Goal: Transaction & Acquisition: Purchase product/service

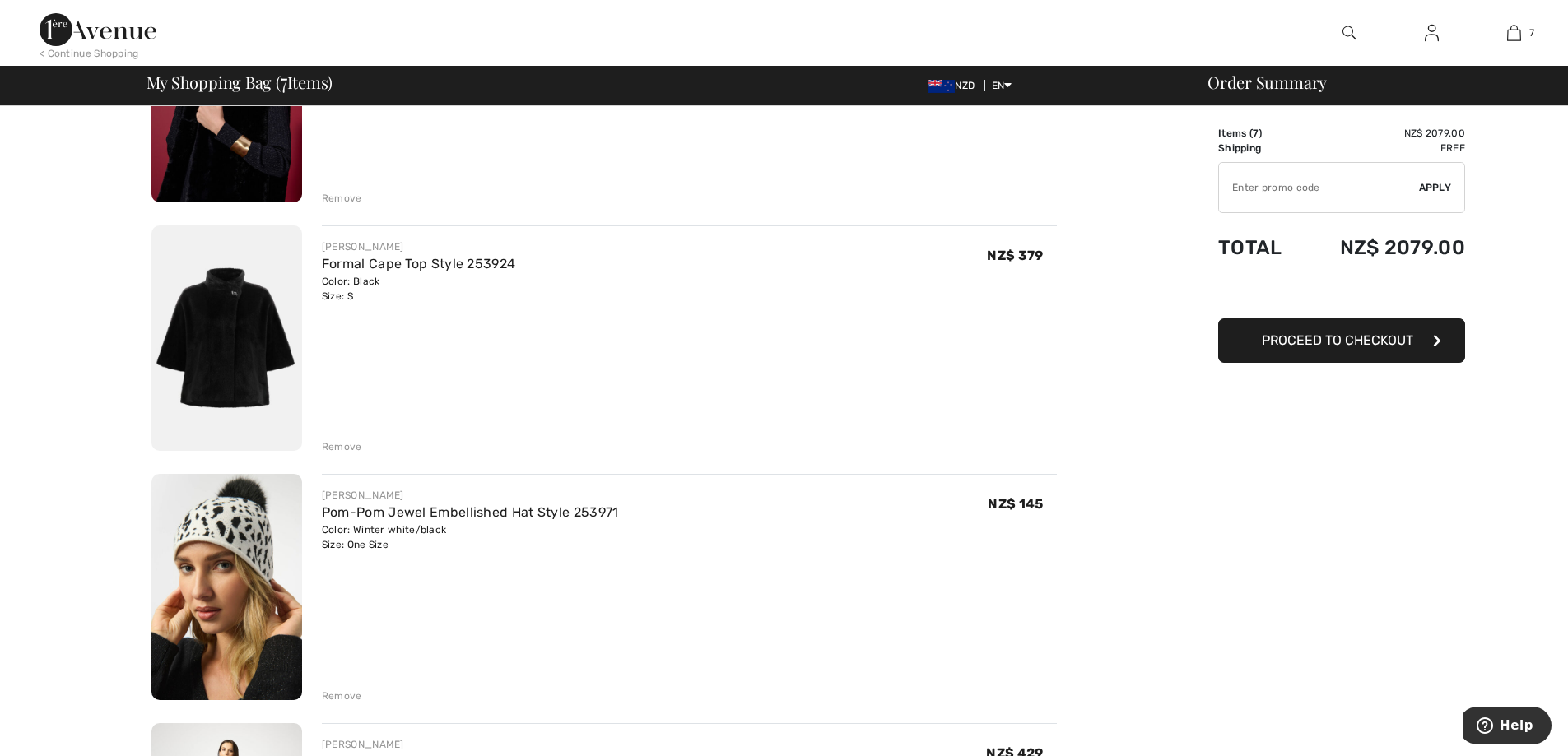
scroll to position [905, 0]
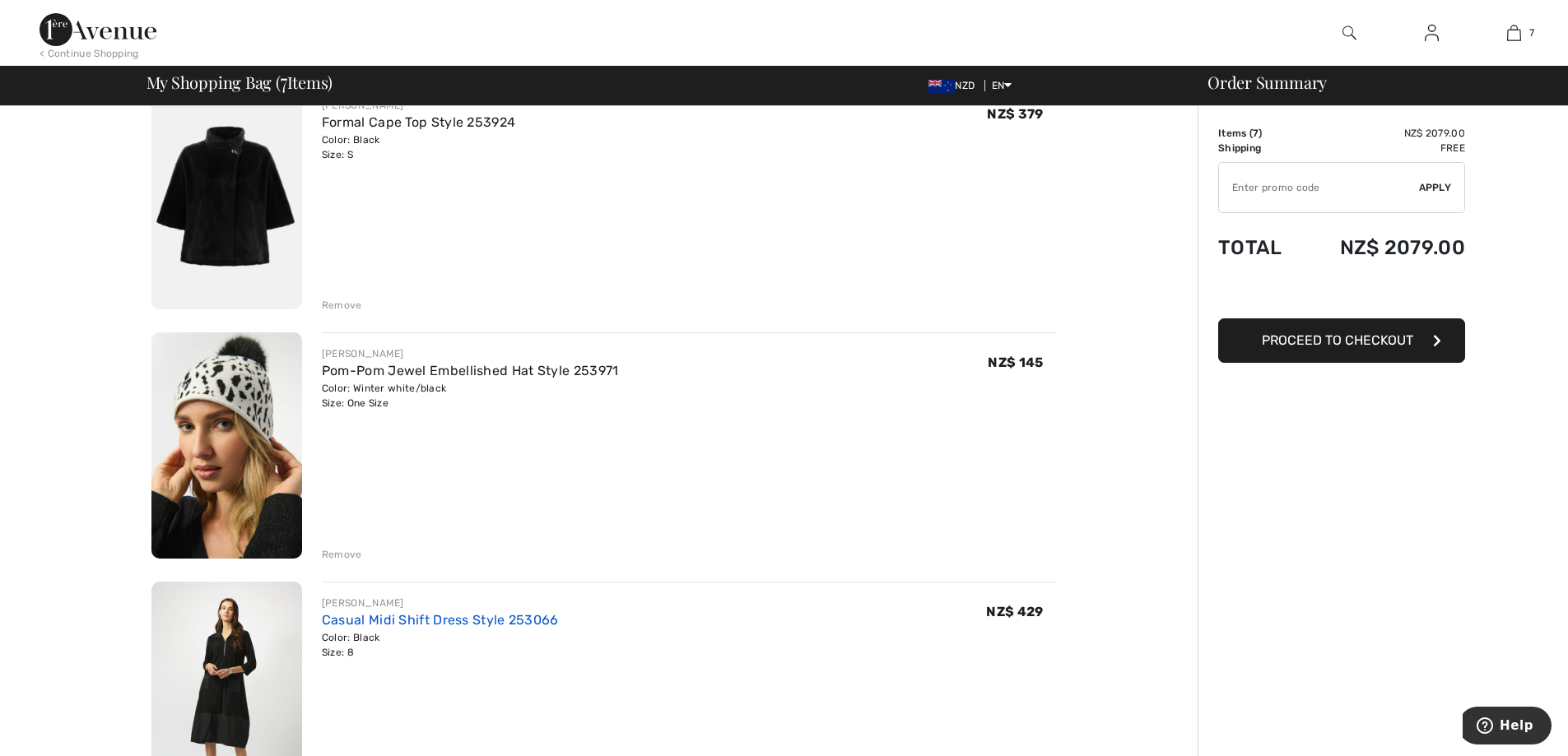
click at [440, 619] on link "Casual Midi Shift Dress Style 253066" at bounding box center [441, 620] width 237 height 16
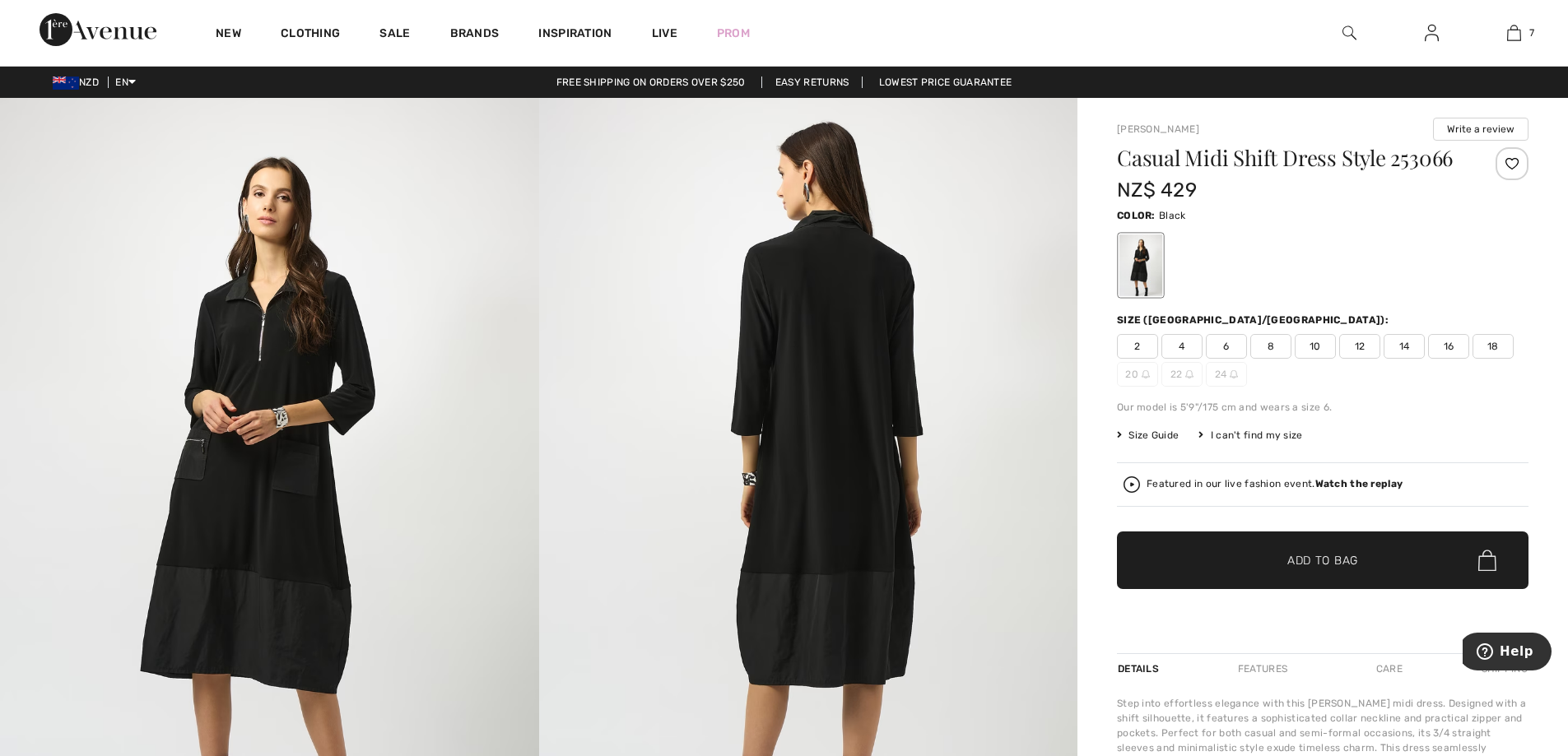
click at [1156, 440] on span "Size Guide" at bounding box center [1148, 435] width 61 height 15
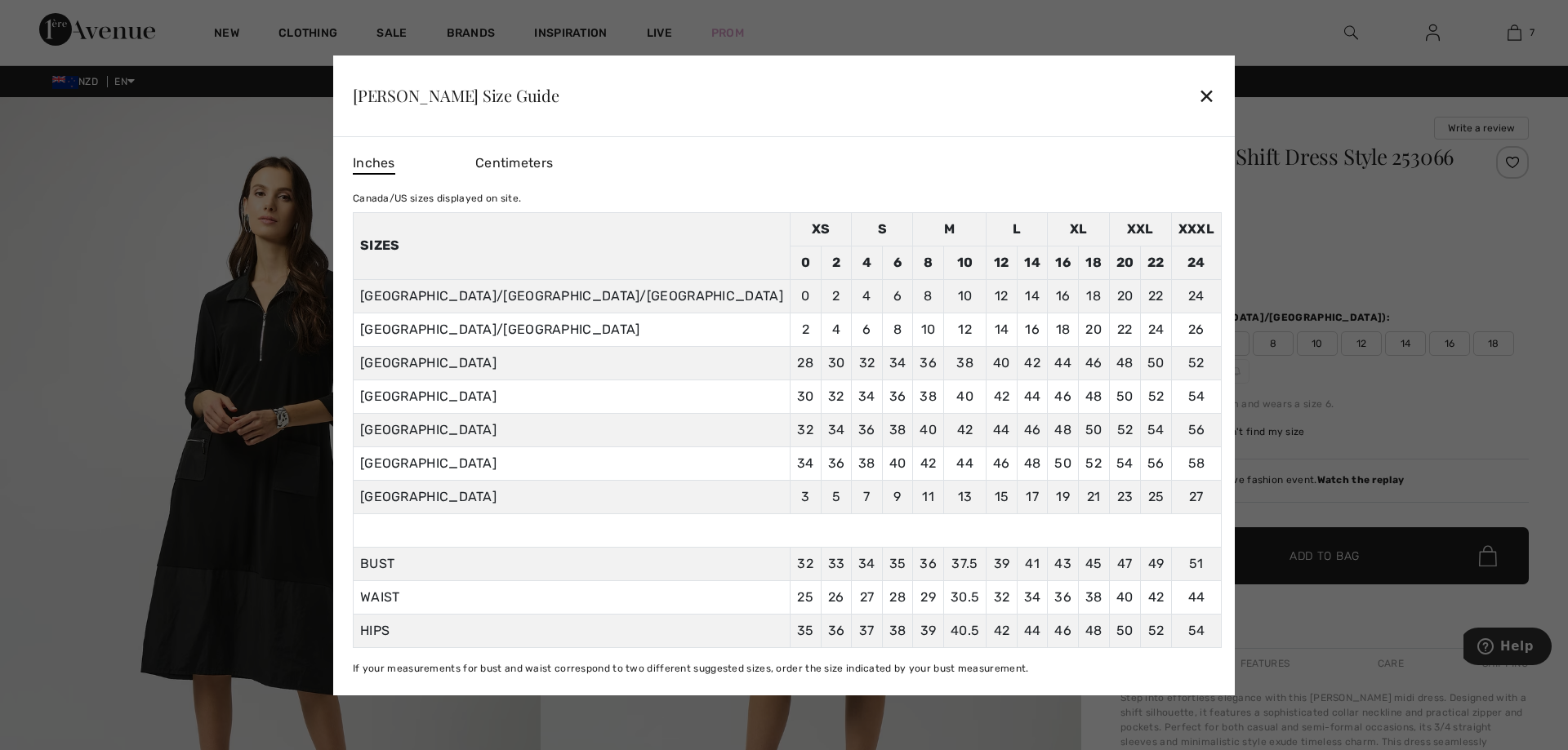
click at [1198, 95] on div "✕" at bounding box center [1207, 96] width 17 height 35
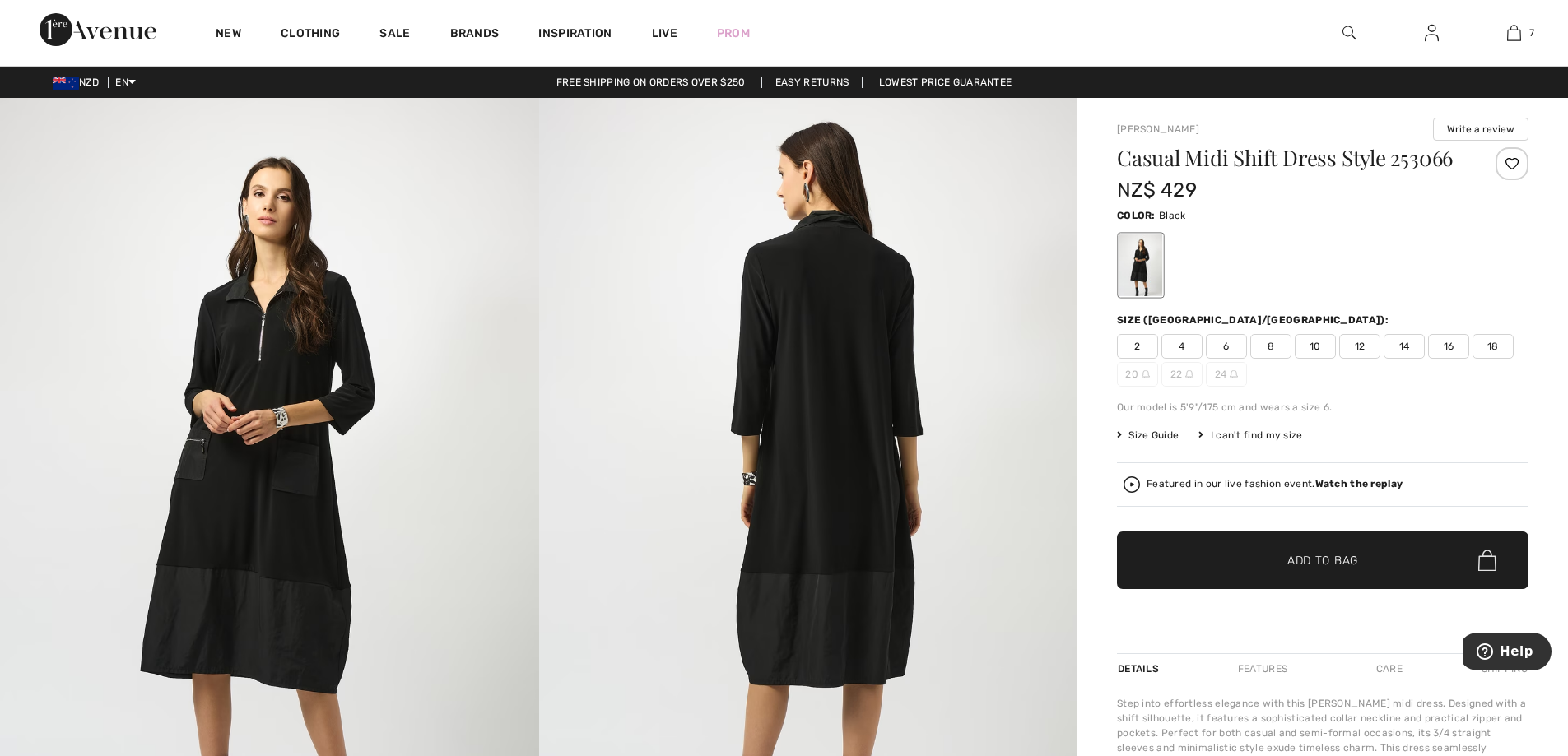
click at [1310, 344] on span "10" at bounding box center [1315, 345] width 41 height 24
click at [1156, 436] on span "Size Guide" at bounding box center [1148, 435] width 61 height 15
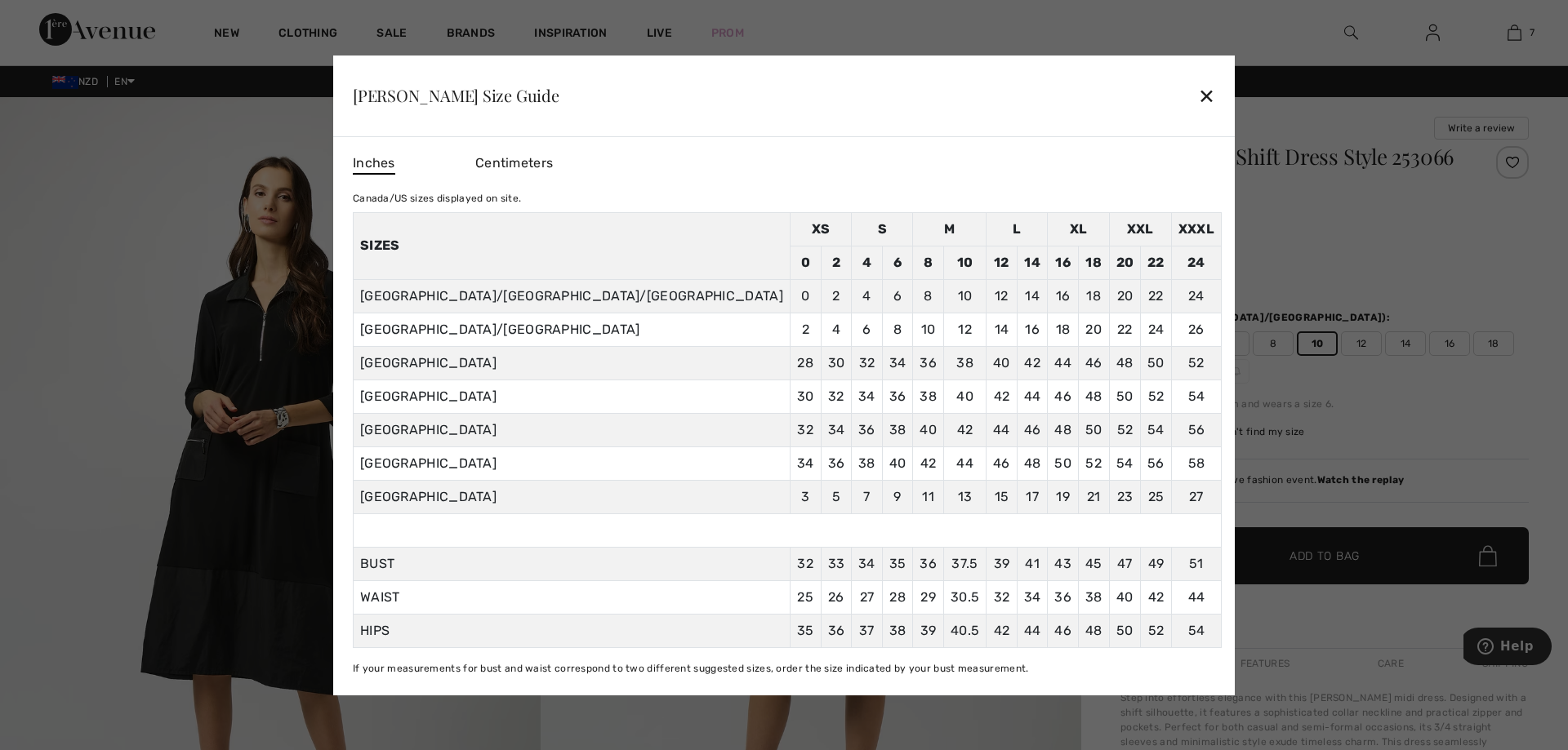
drag, startPoint x: 745, startPoint y: 288, endPoint x: 747, endPoint y: 316, distance: 28.1
click at [747, 315] on tbody "Sizes XS S M L XL XXL XXXL 0 2 4 6 8 10 12 14 16 18 20 22 24 CANADA/US/Mexico 0…" at bounding box center [786, 430] width 868 height 435
click at [0, 419] on div at bounding box center [784, 375] width 1568 height 750
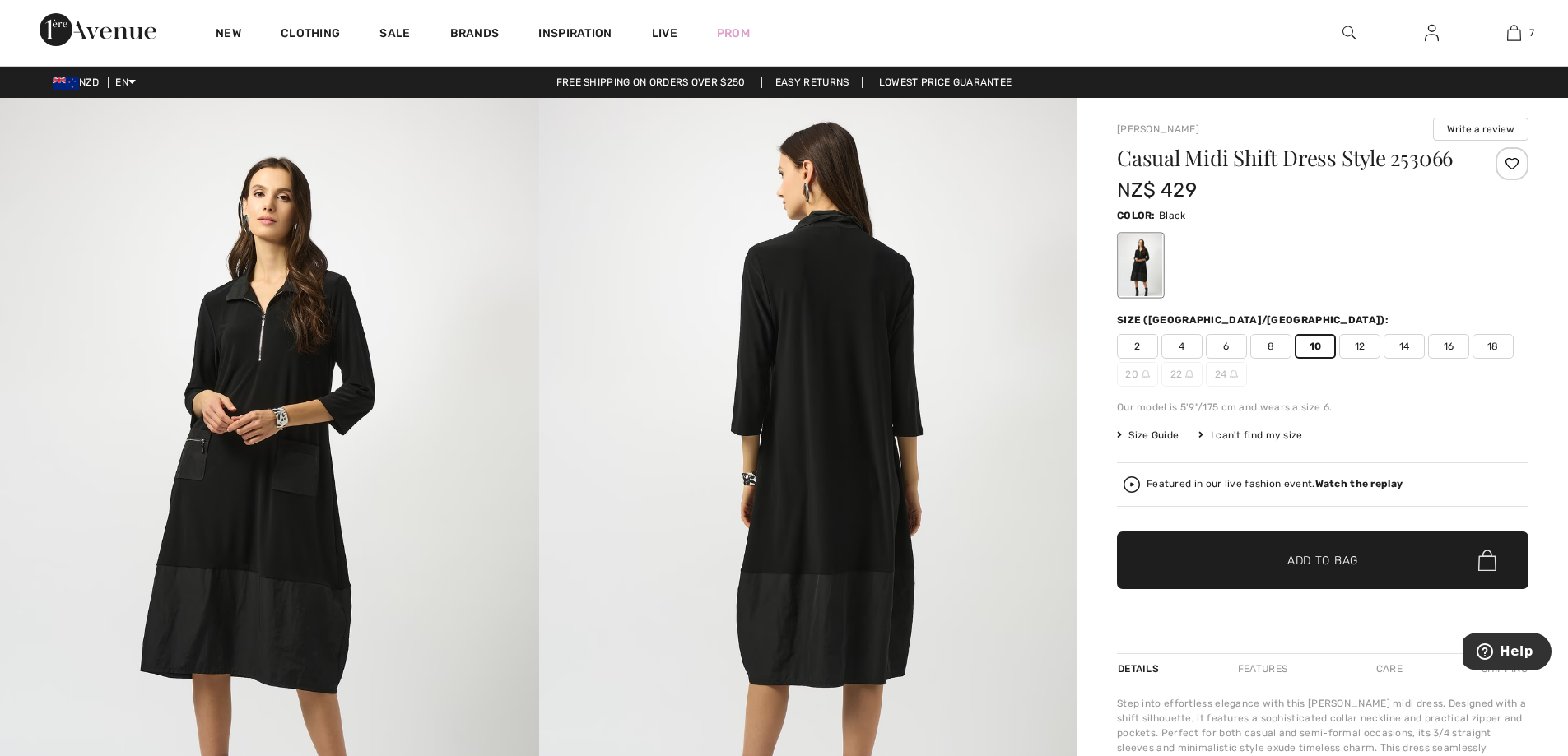
click at [1274, 345] on span "8" at bounding box center [1271, 345] width 41 height 24
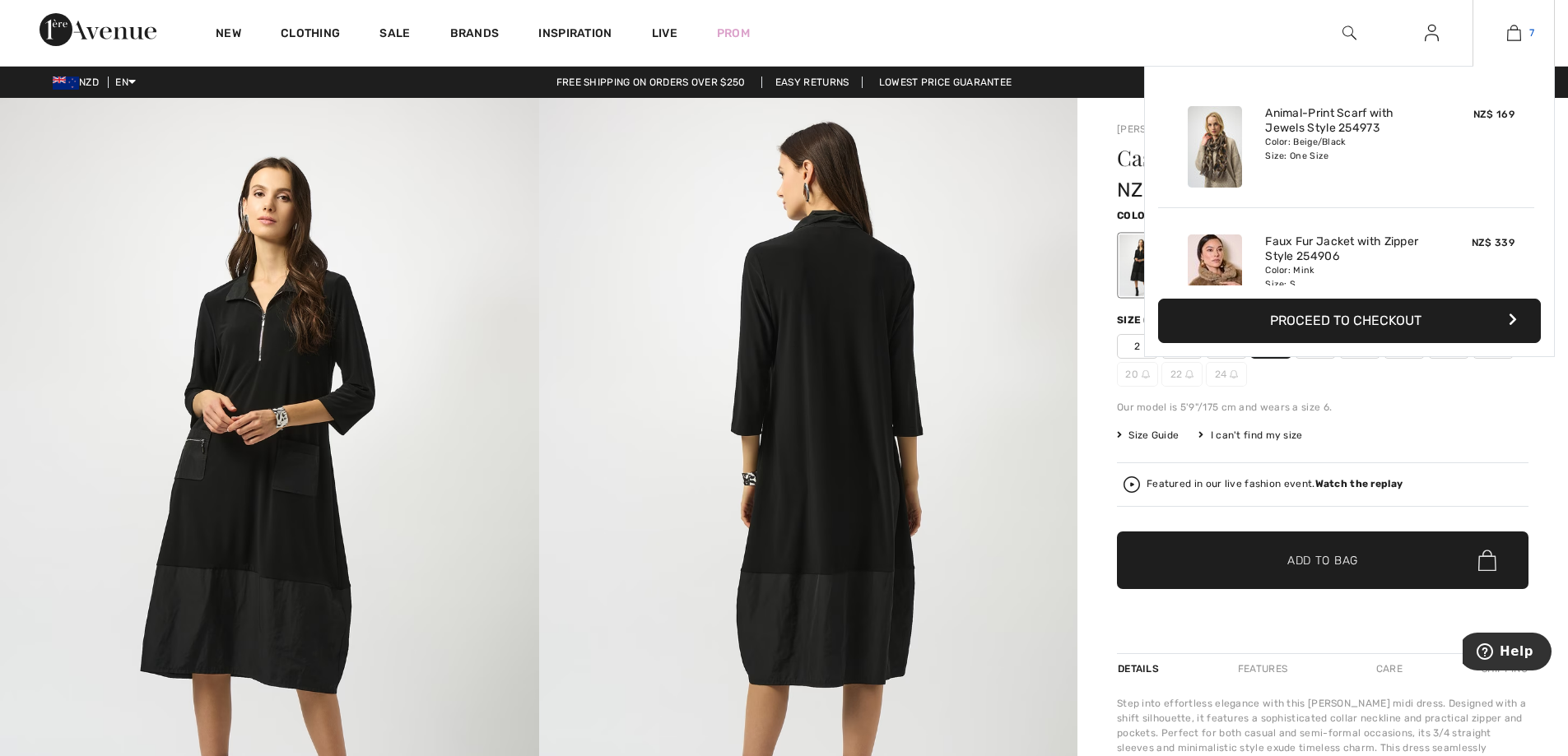
click at [1516, 32] on img at bounding box center [1514, 33] width 14 height 19
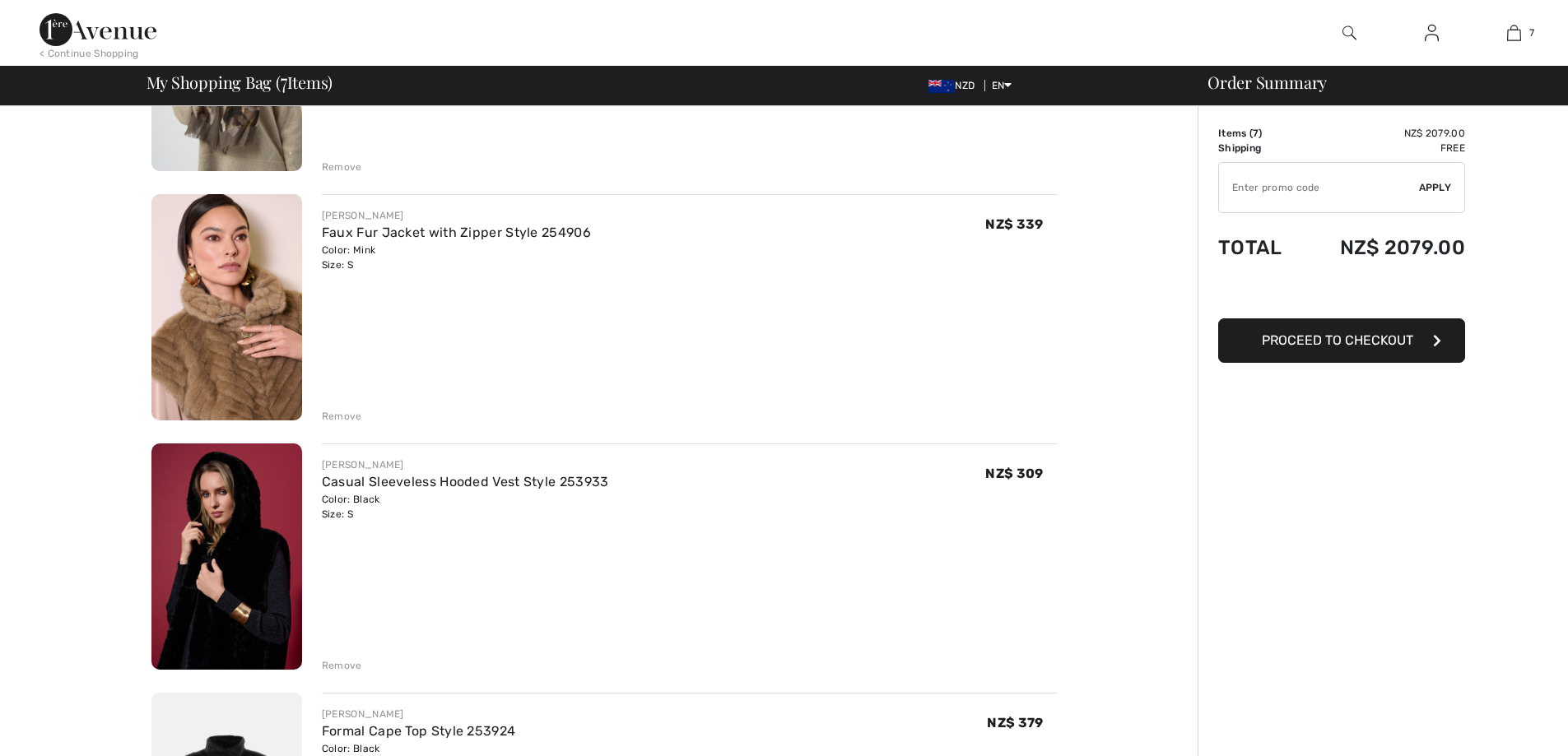
scroll to position [329, 0]
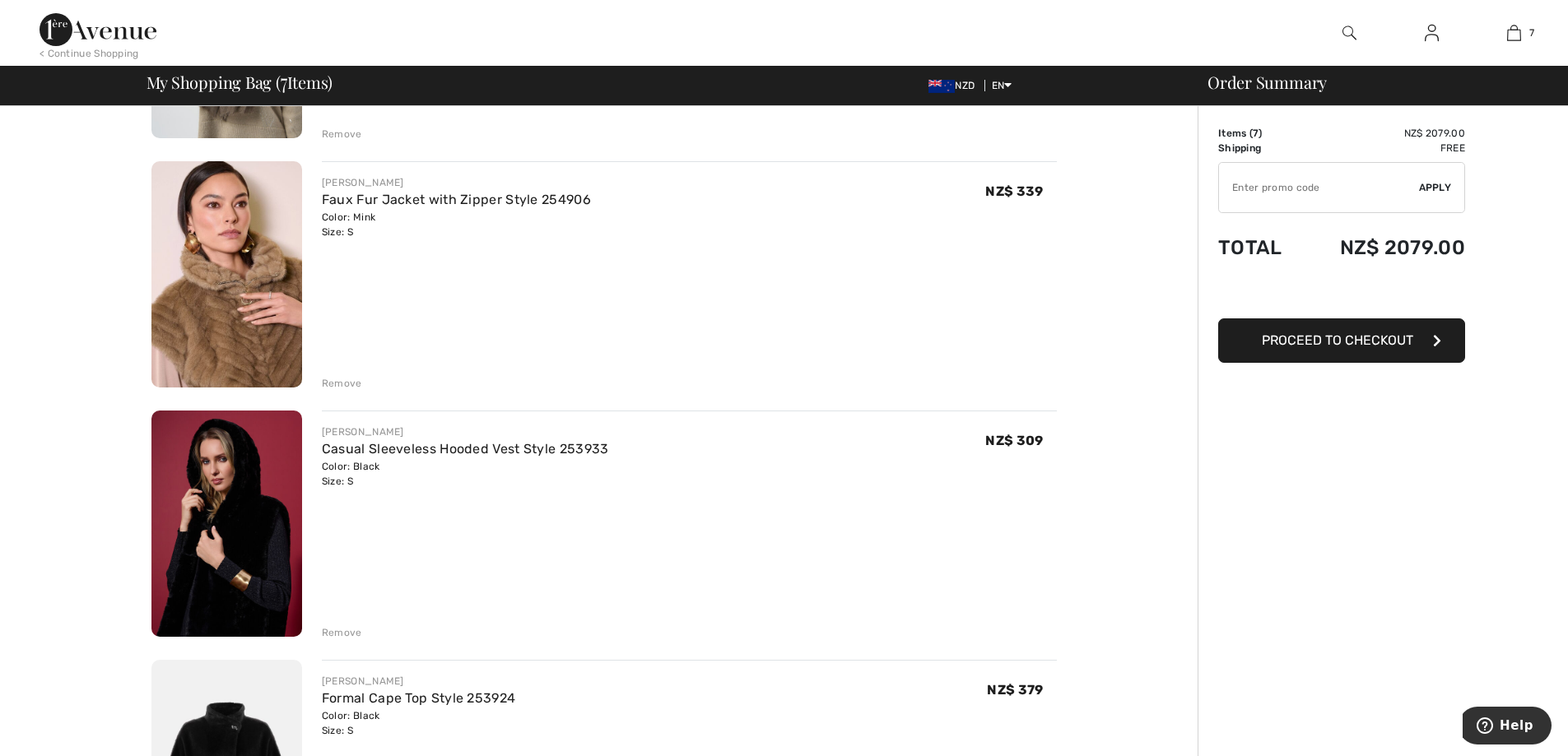
click at [181, 499] on img at bounding box center [227, 523] width 151 height 227
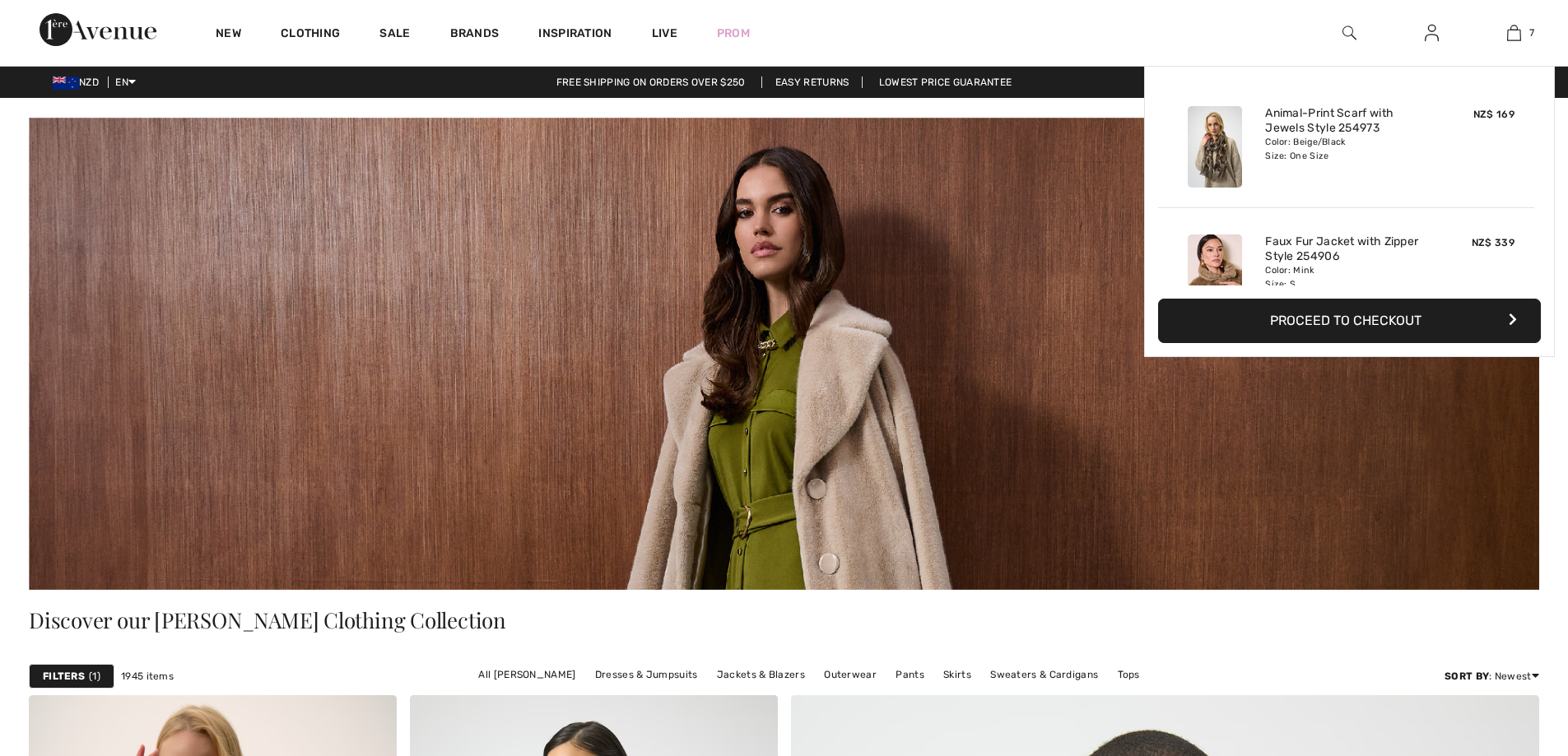
click at [1514, 32] on img at bounding box center [1514, 33] width 14 height 19
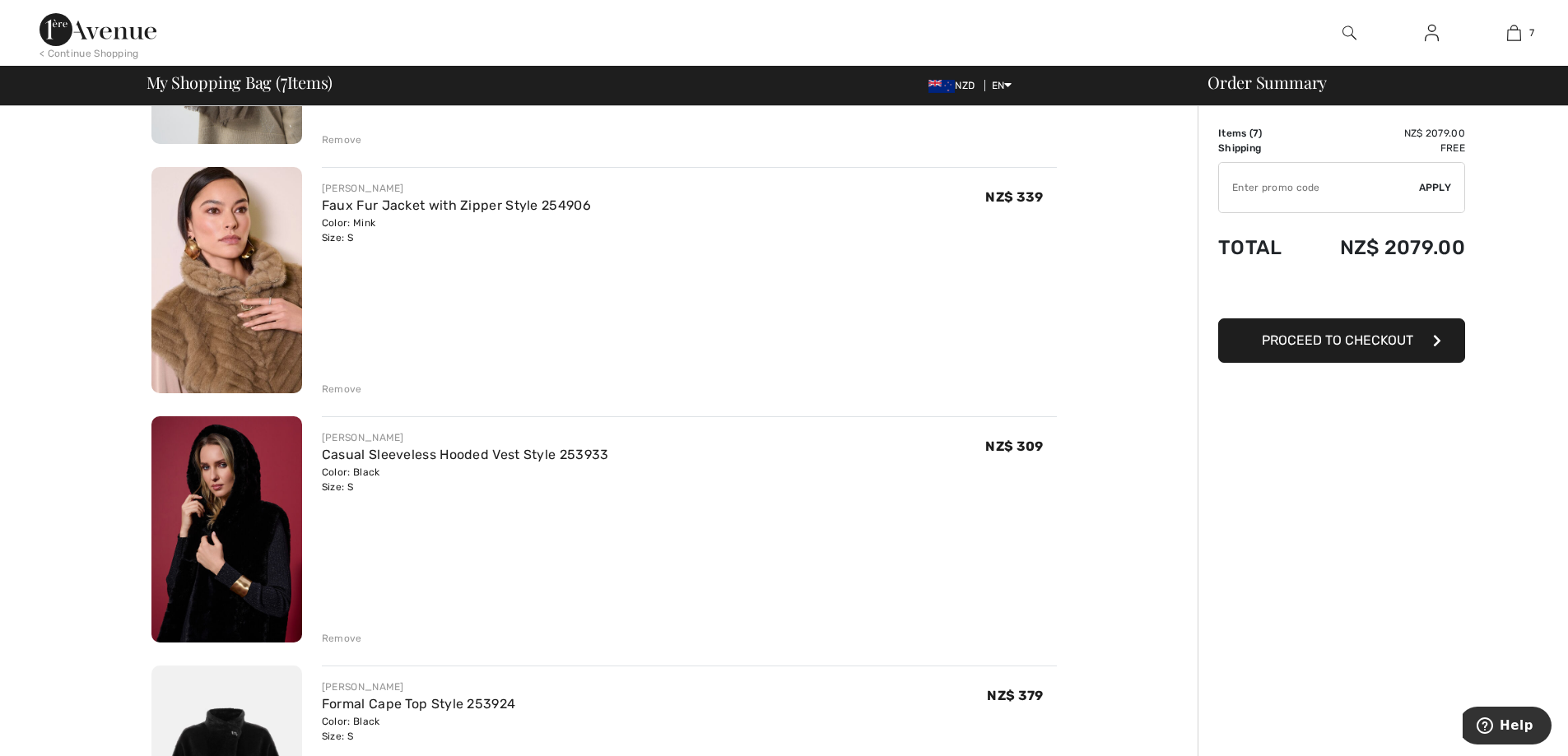
scroll to position [493, 0]
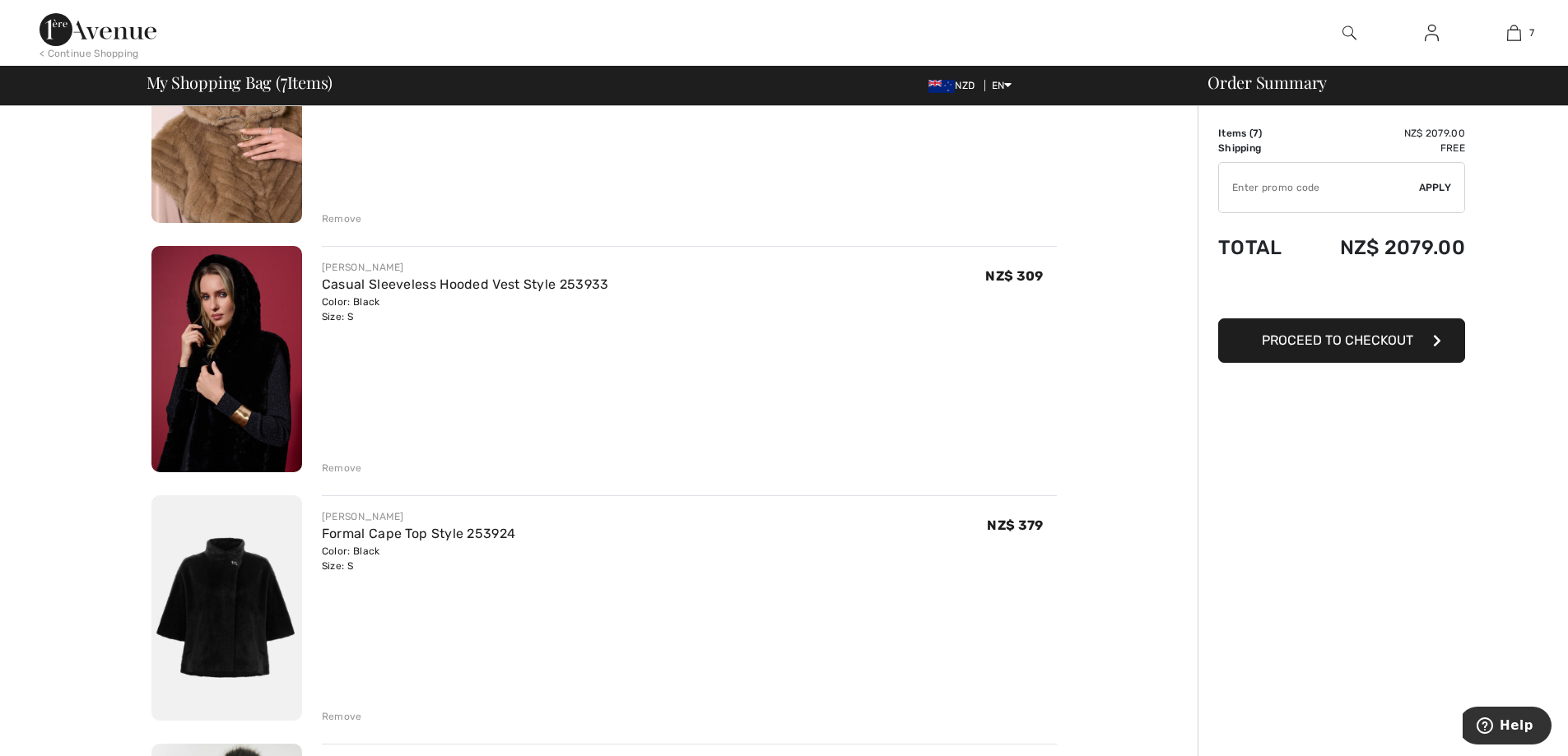
click at [347, 469] on div "Remove" at bounding box center [342, 468] width 40 height 15
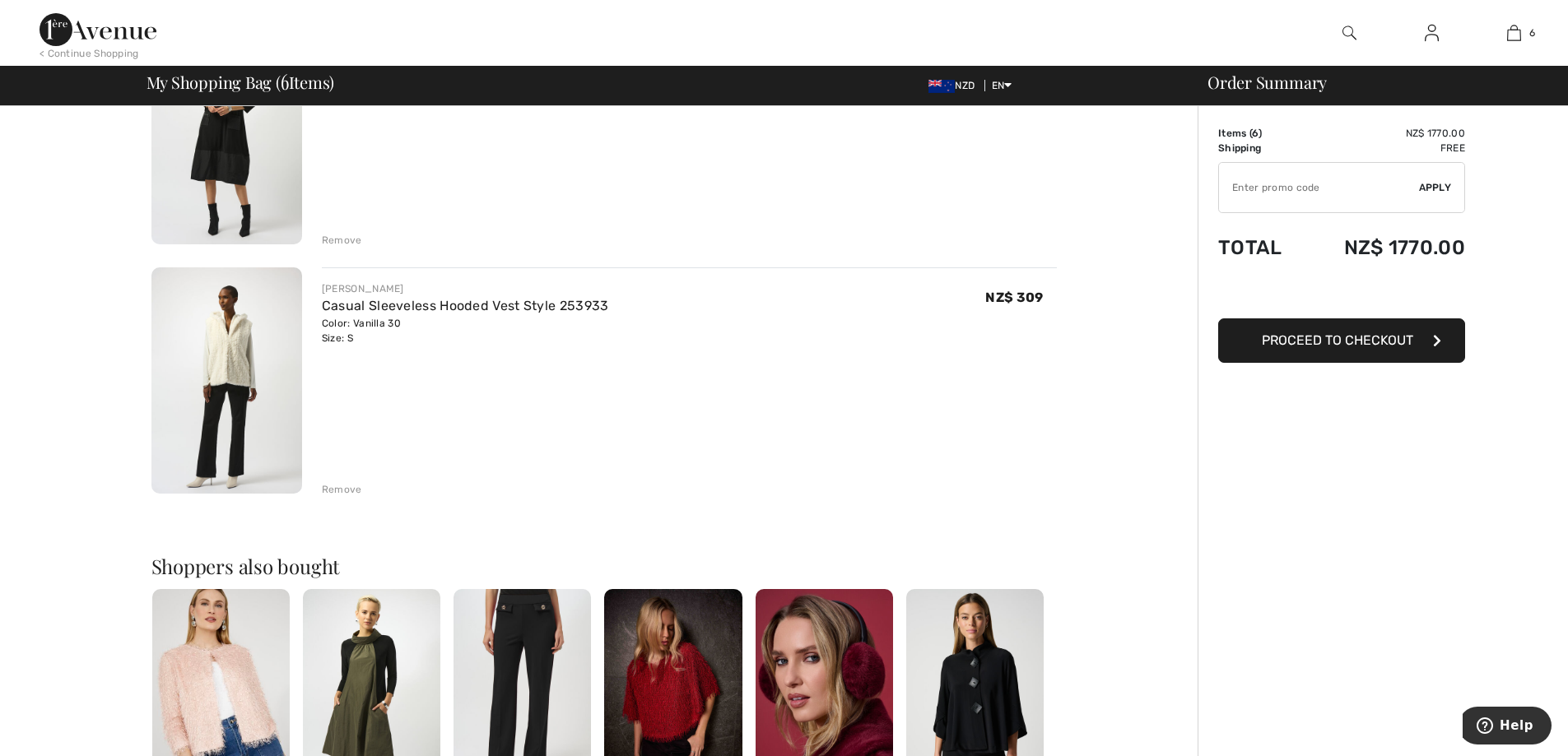
scroll to position [1235, 0]
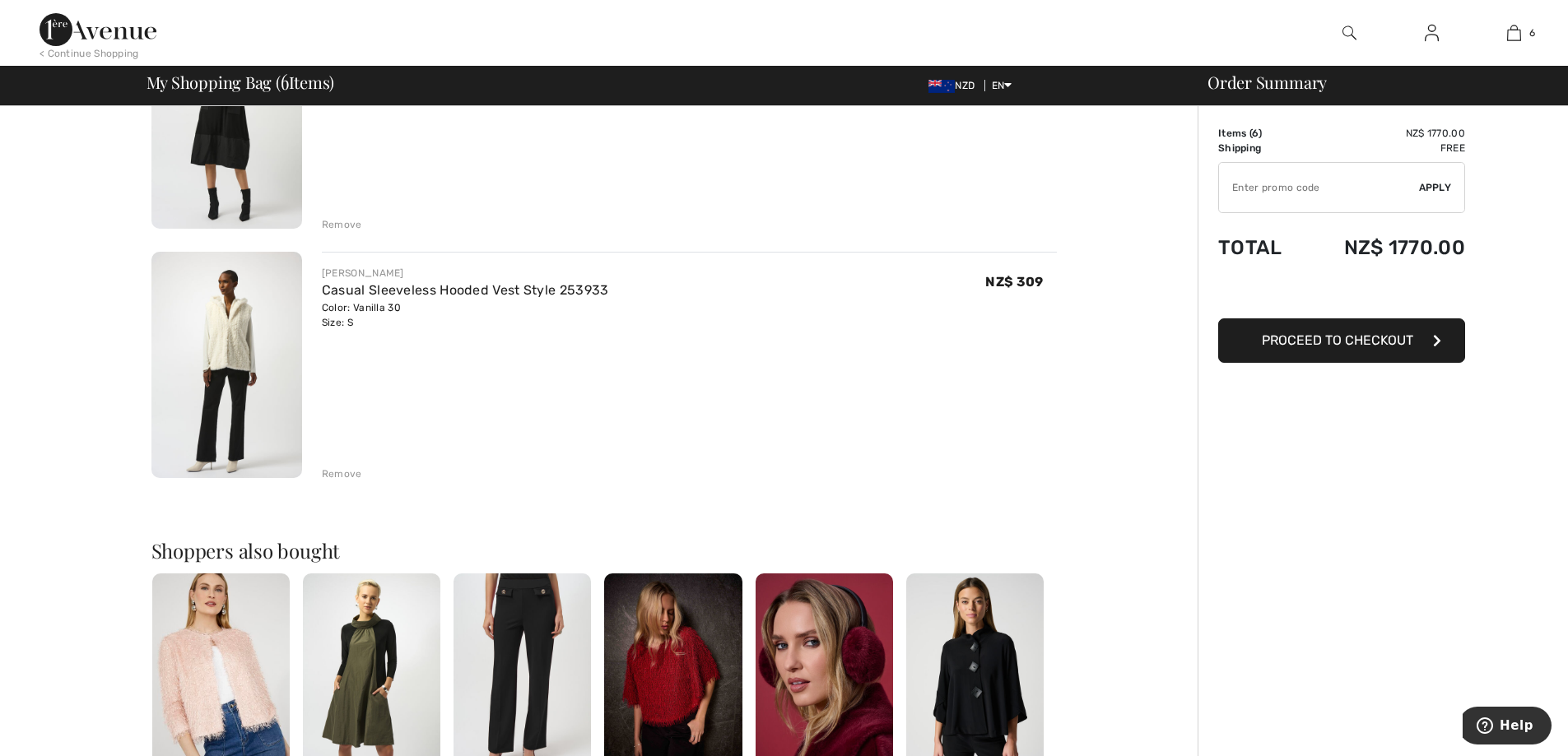
click at [208, 333] on img at bounding box center [227, 365] width 151 height 227
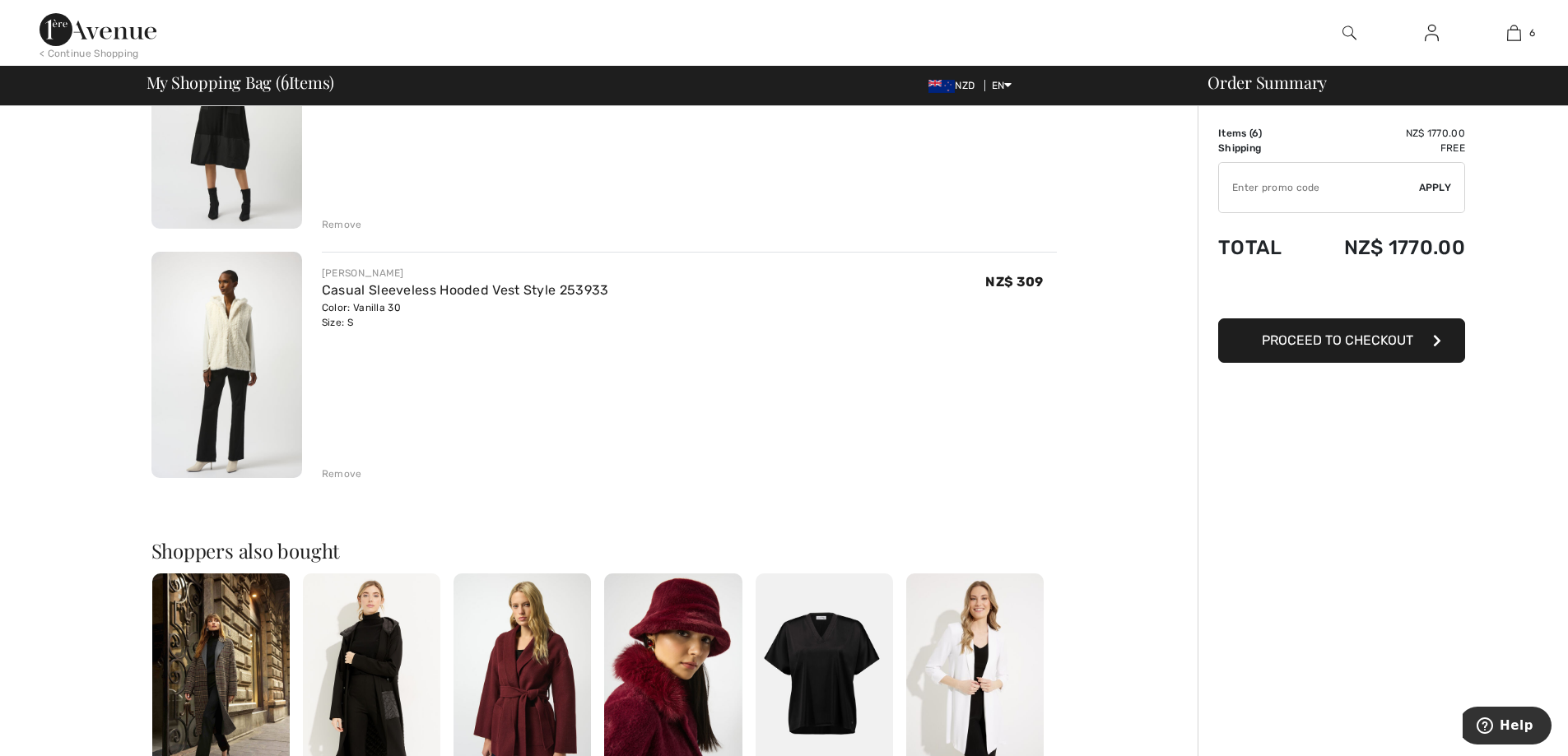
click at [341, 472] on div "Remove" at bounding box center [342, 474] width 40 height 15
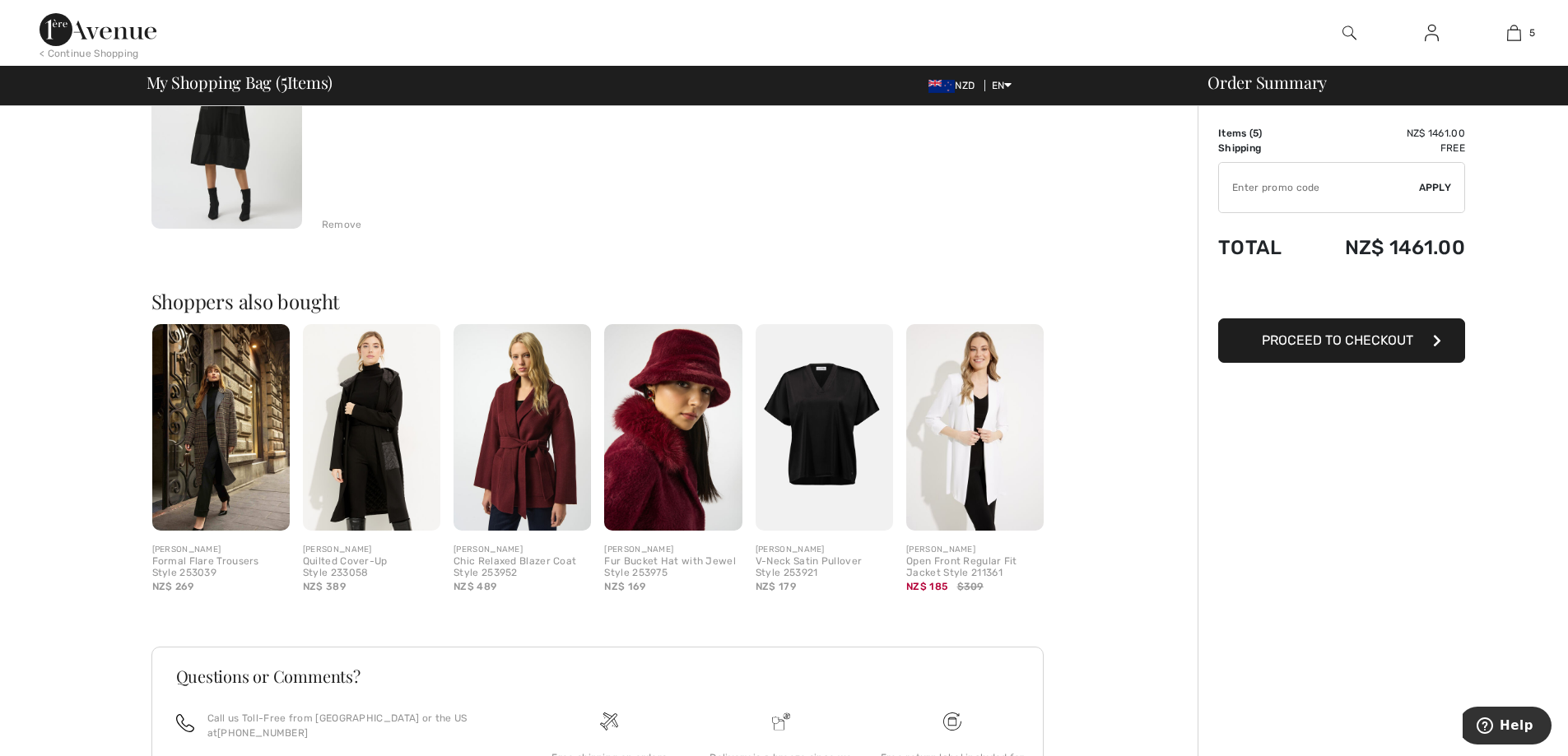
click at [963, 459] on img at bounding box center [974, 427] width 137 height 206
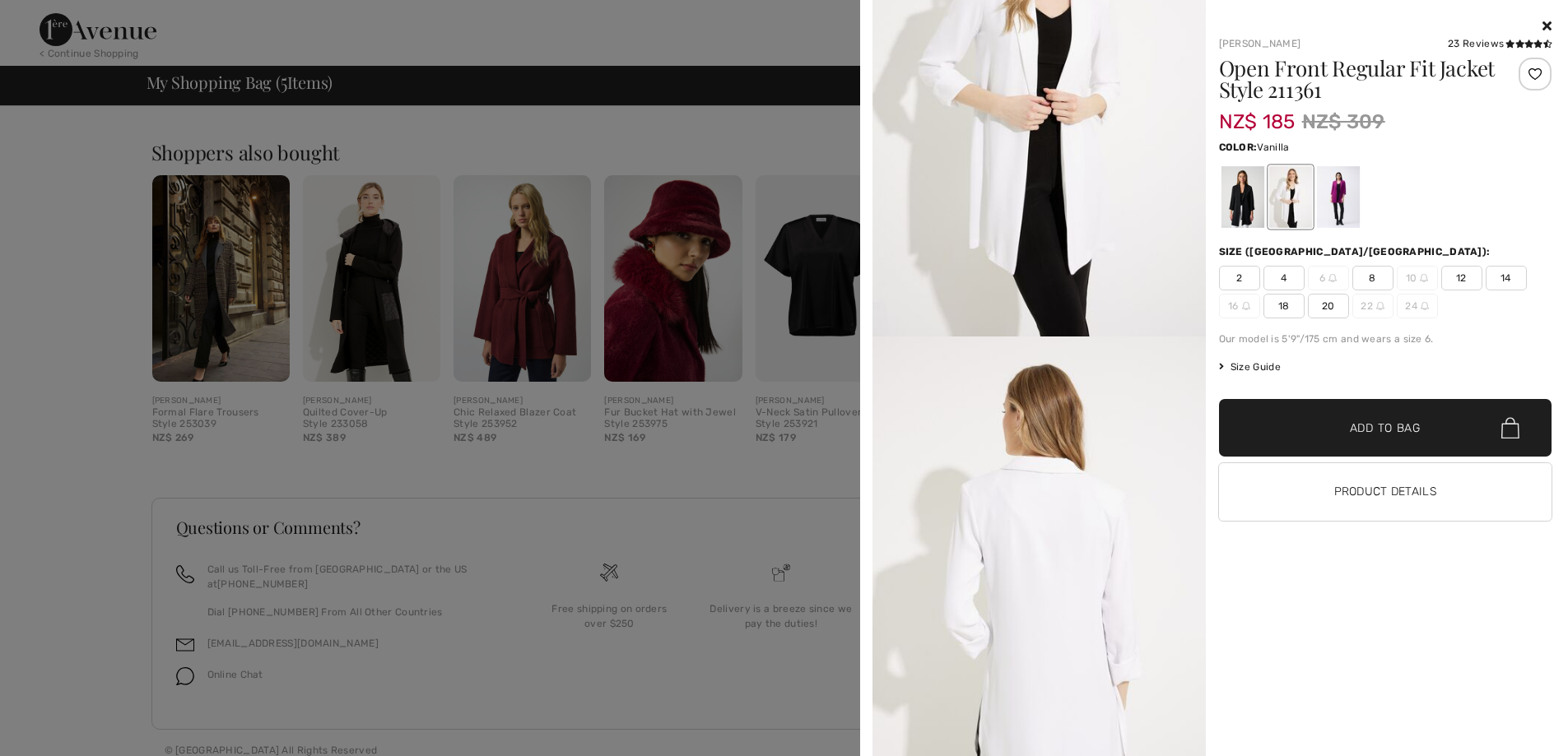
scroll to position [164, 0]
click at [1518, 42] on icon at bounding box center [1519, 44] width 9 height 8
click at [1474, 46] on div "23 Reviews" at bounding box center [1500, 43] width 104 height 15
click at [1470, 44] on div "23 Reviews" at bounding box center [1500, 43] width 104 height 15
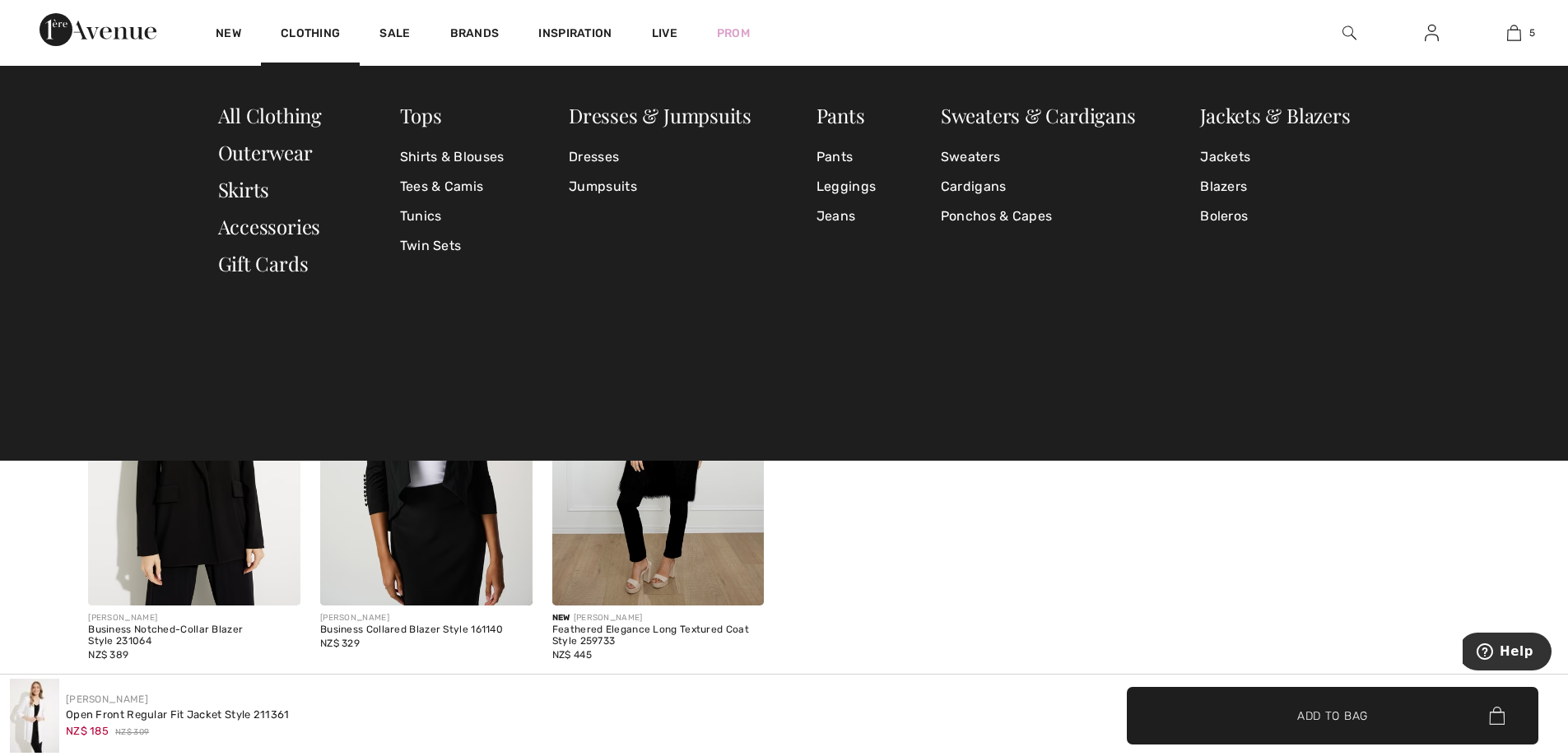
scroll to position [2716, 0]
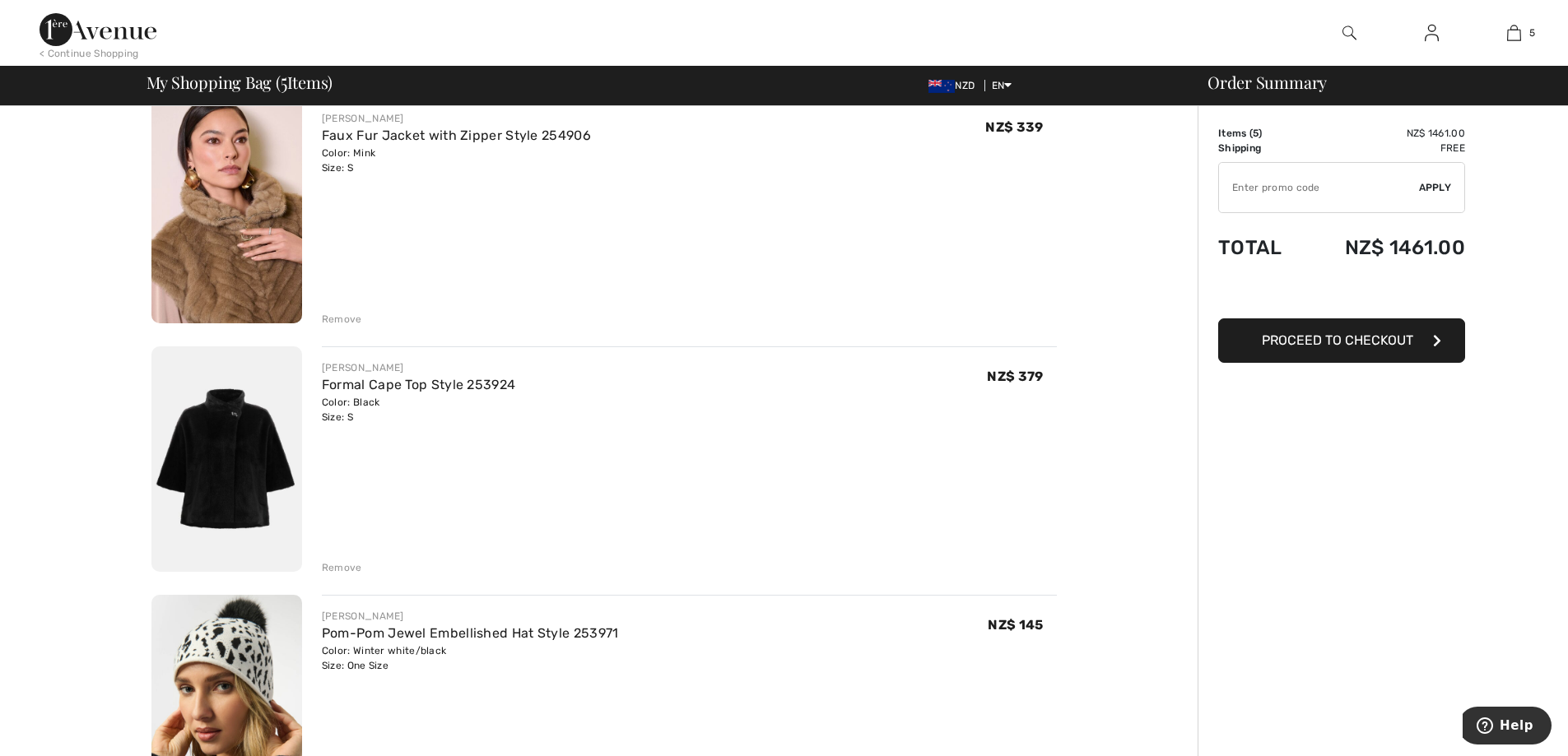
scroll to position [412, 0]
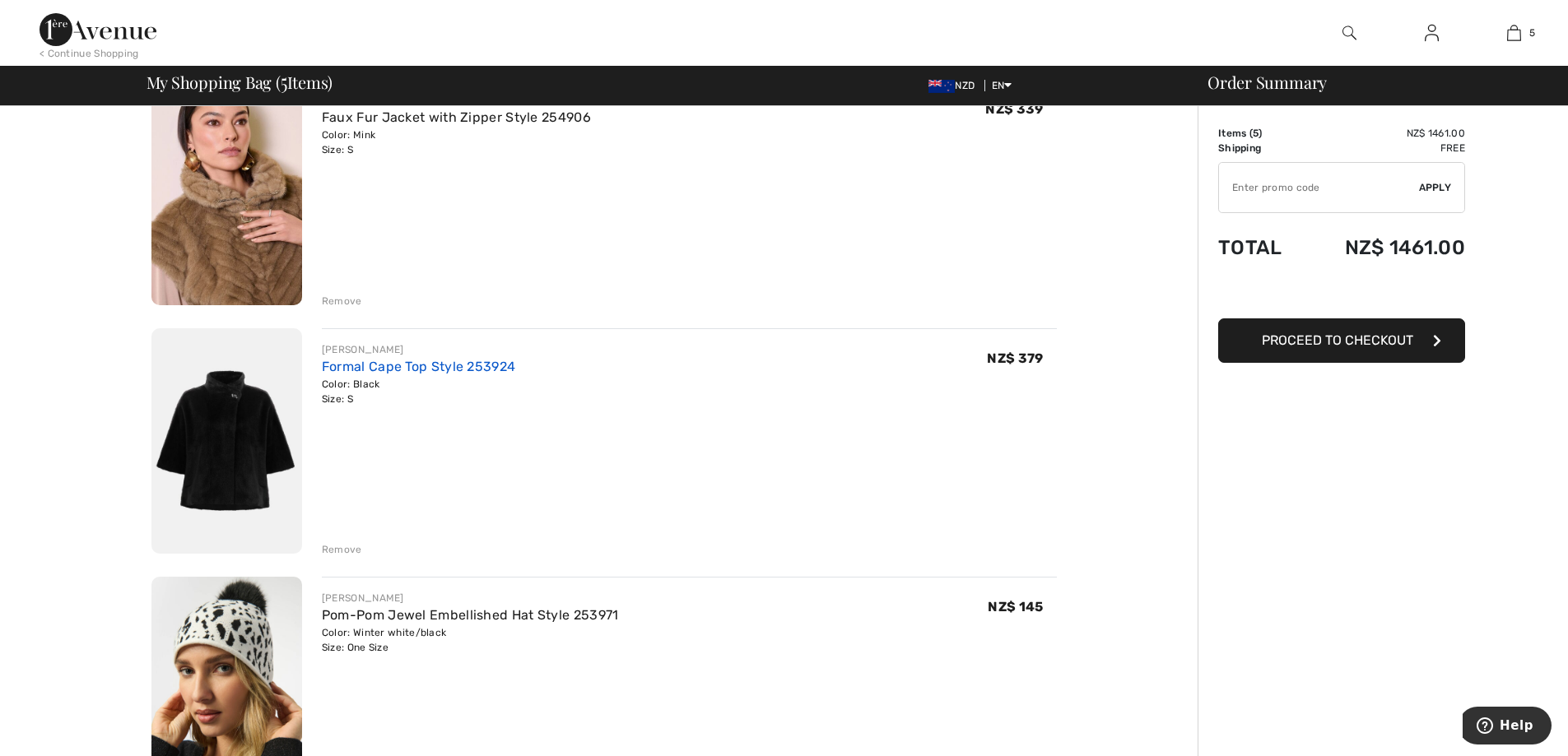
click at [386, 368] on link "Formal Cape Top Style 253924" at bounding box center [419, 367] width 194 height 16
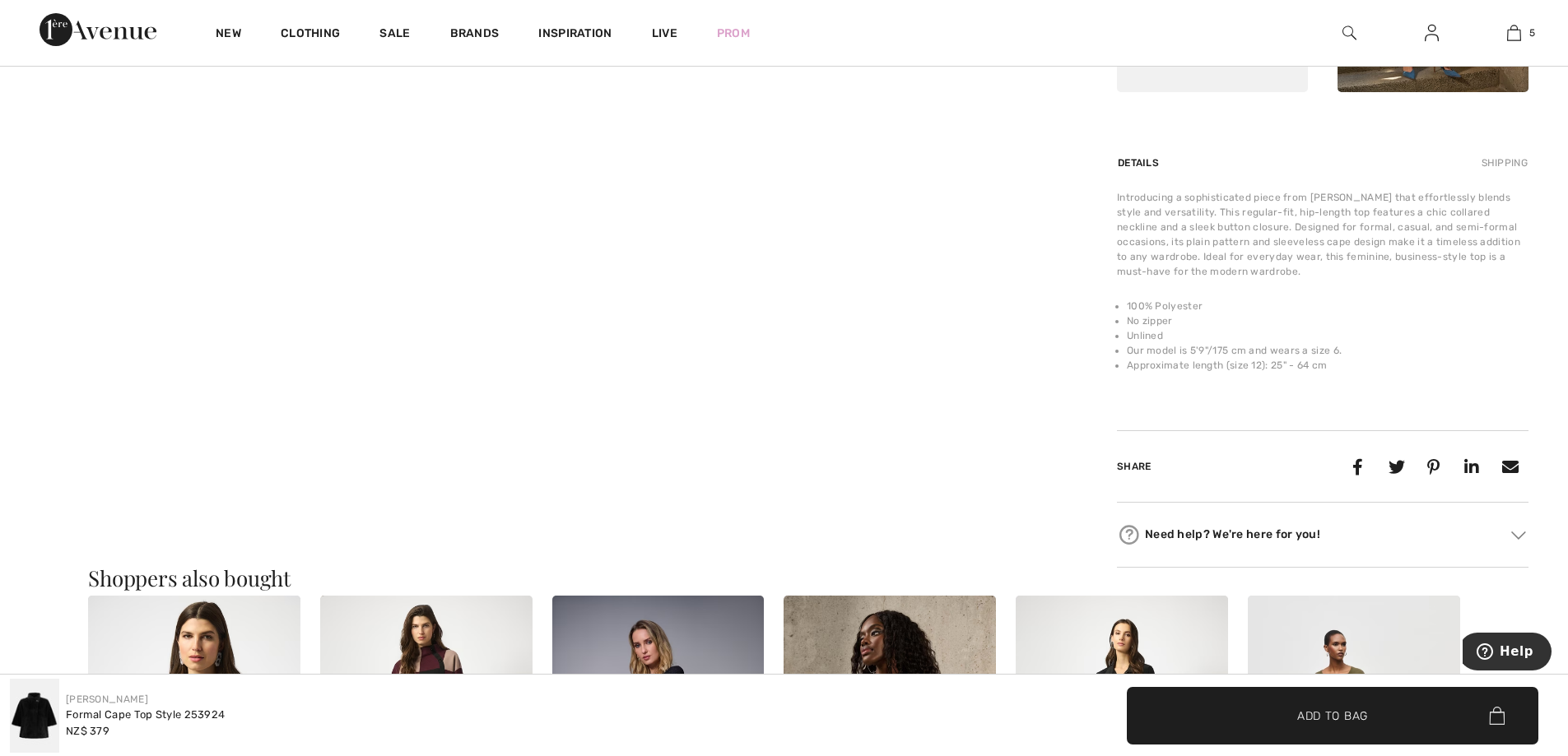
scroll to position [823, 0]
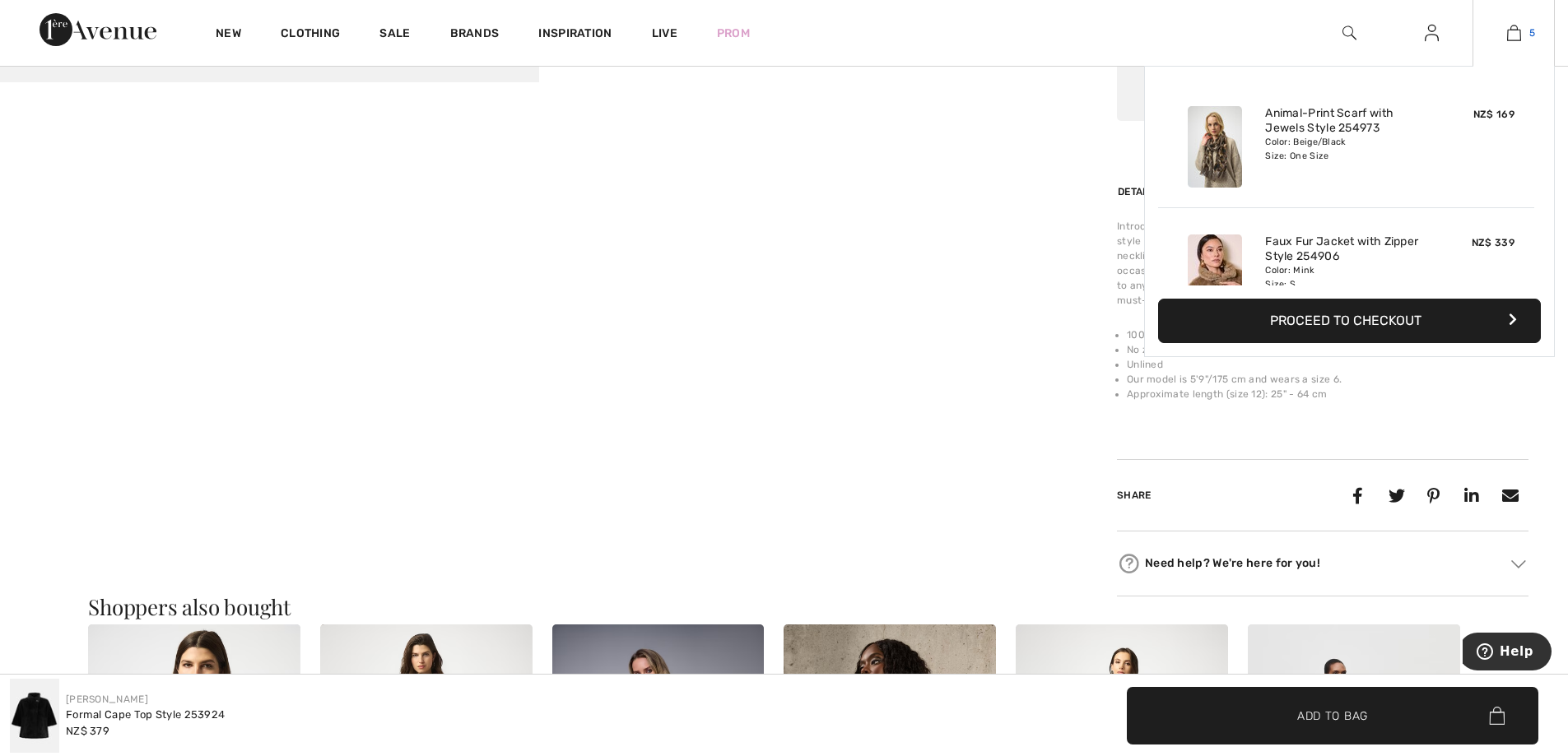
click at [1504, 24] on link "5" at bounding box center [1513, 33] width 81 height 19
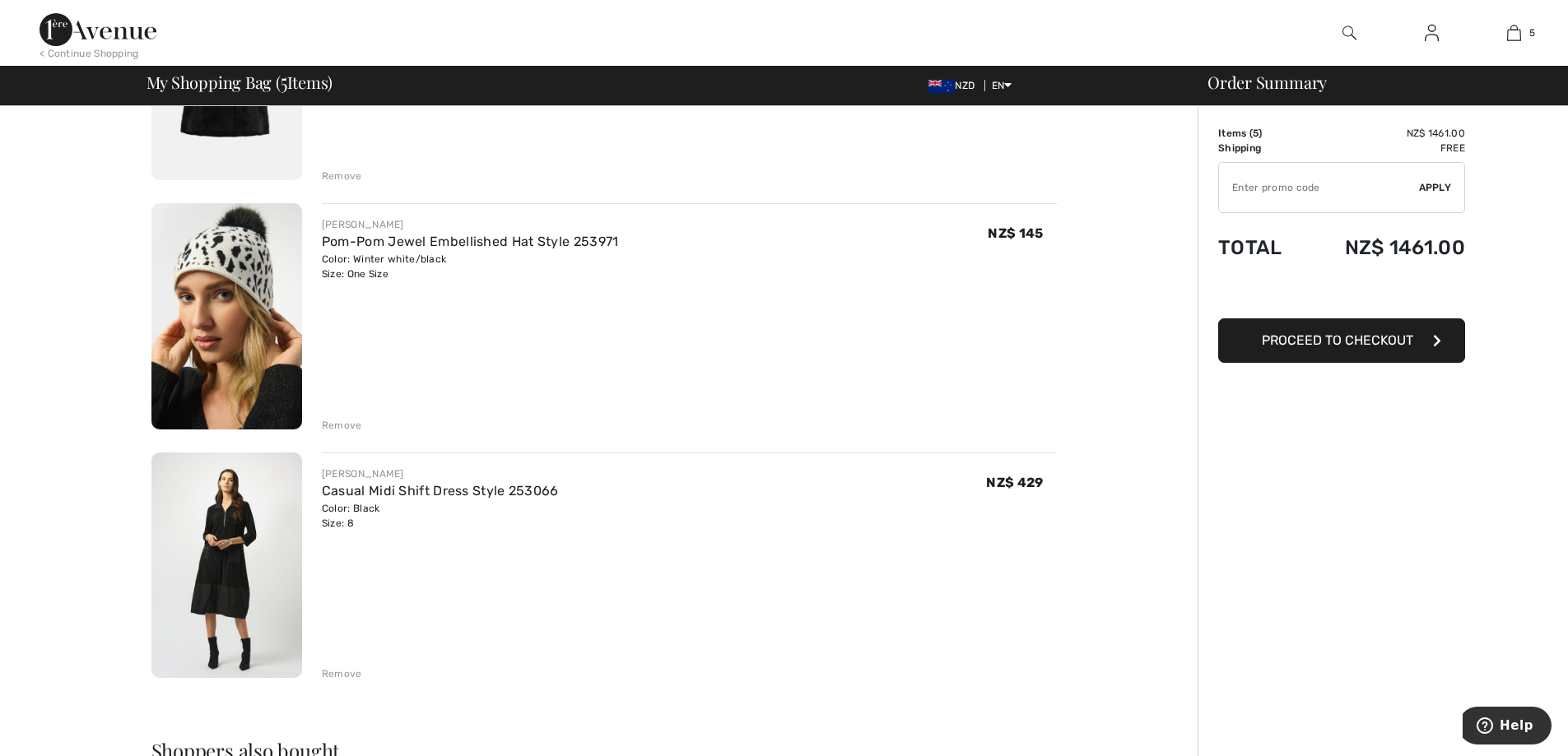
scroll to position [576, 0]
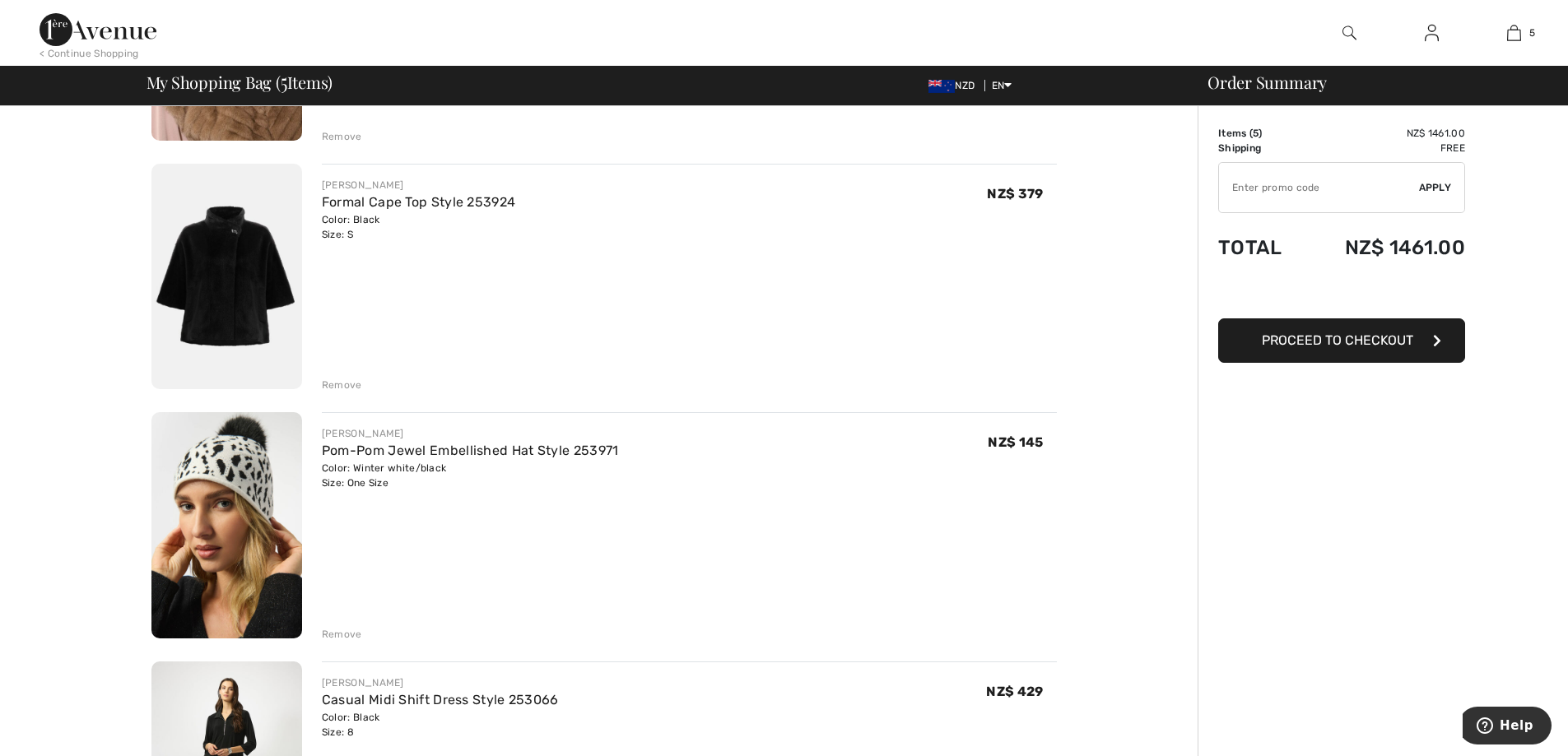
click at [343, 635] on div "Remove" at bounding box center [342, 633] width 40 height 15
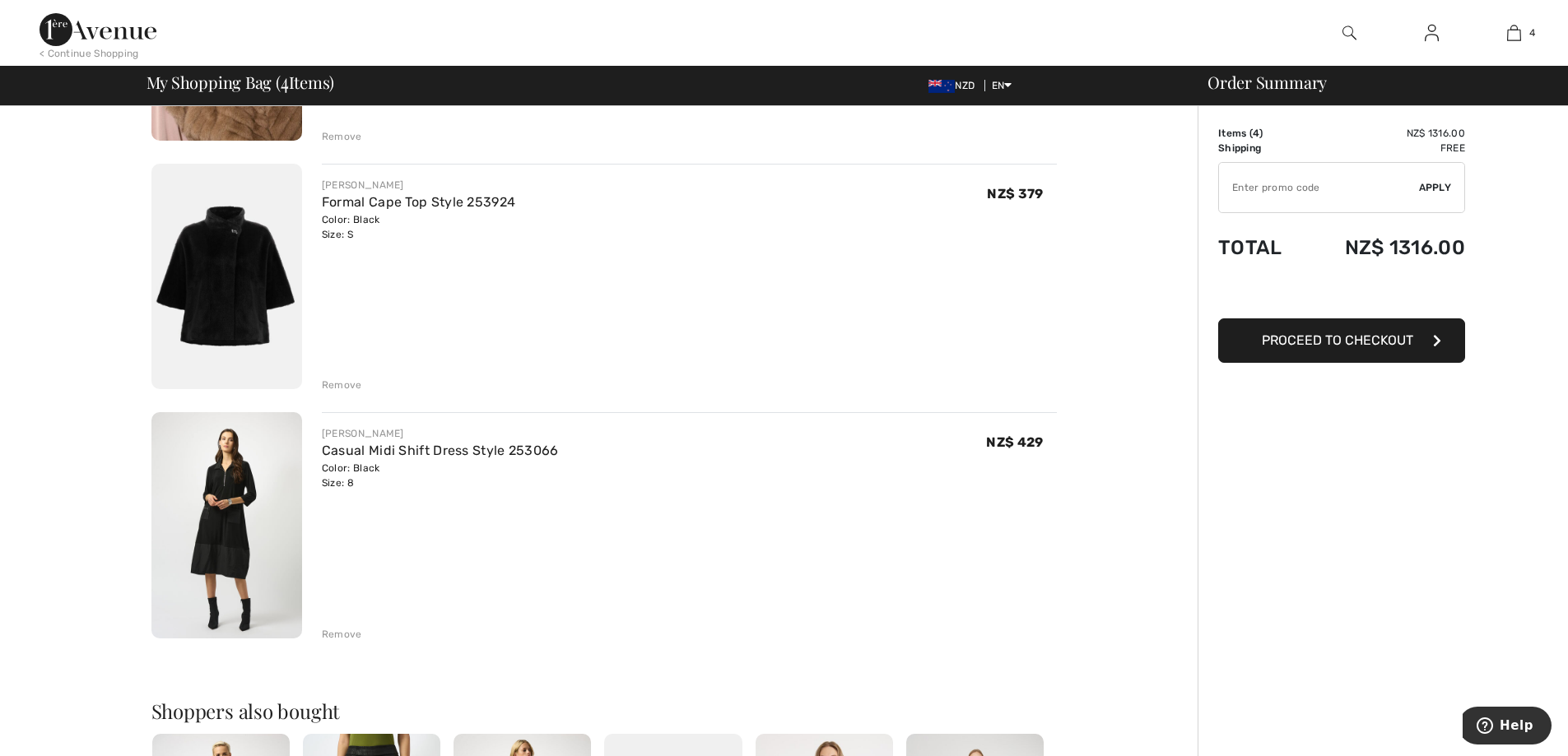
scroll to position [329, 0]
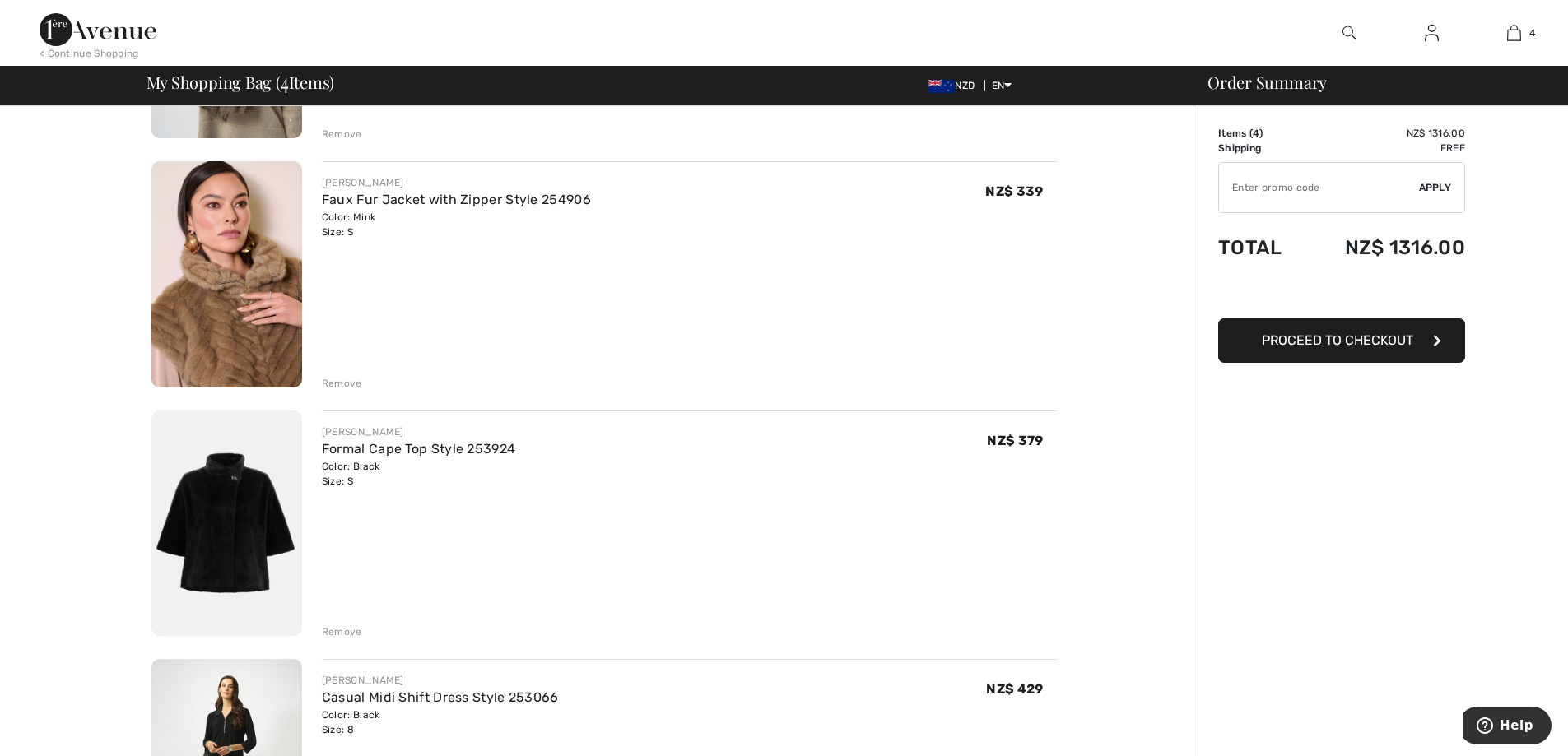
click at [216, 310] on img at bounding box center [227, 274] width 151 height 227
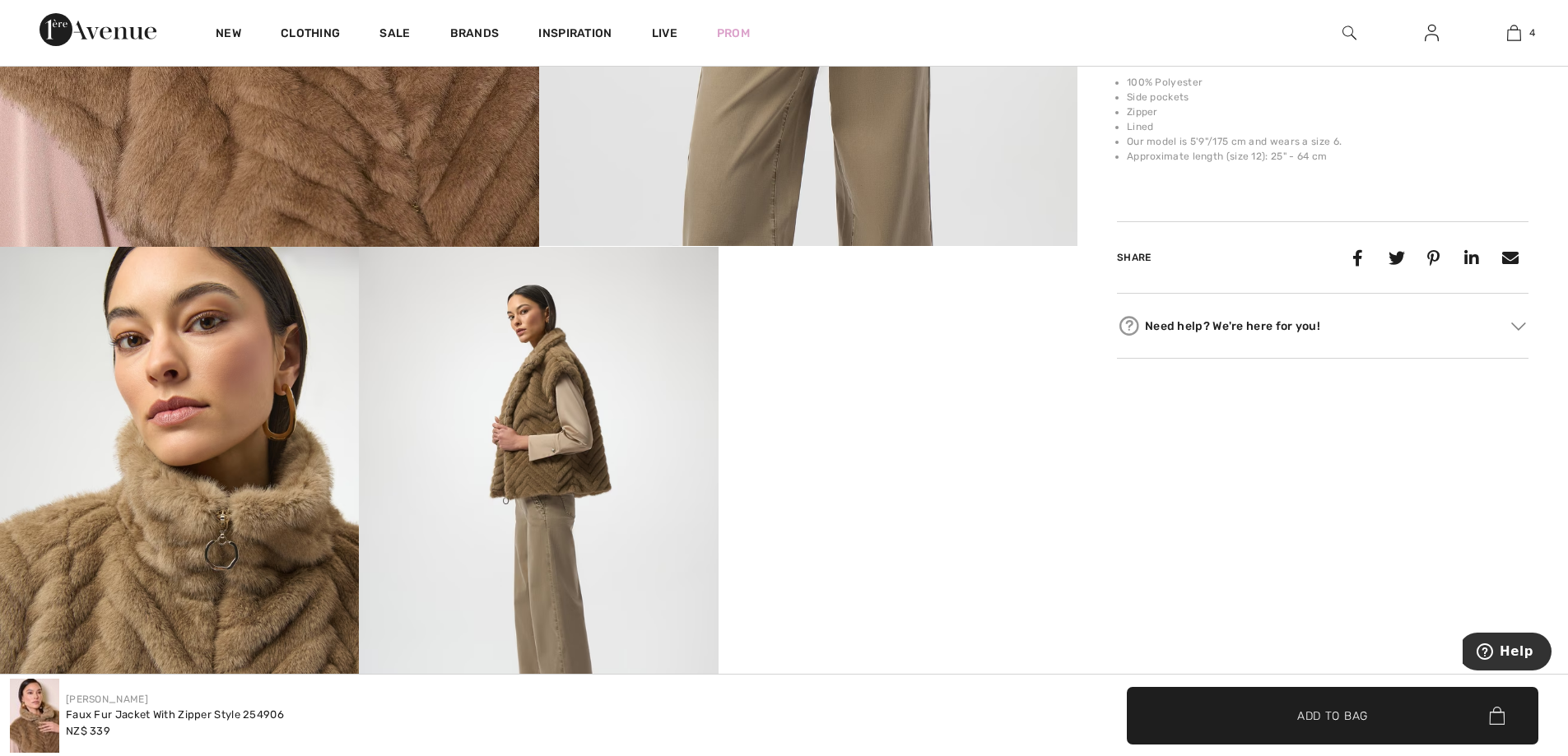
scroll to position [740, 0]
